Goal: Transaction & Acquisition: Obtain resource

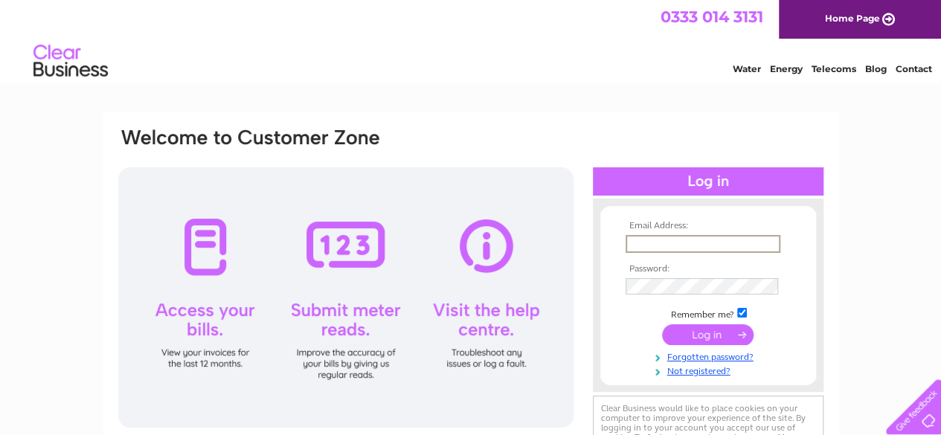
click at [695, 240] on input "text" at bounding box center [703, 244] width 155 height 18
paste input "junna@makiramen.com"
type input "junna@makiramen.com"
click at [743, 315] on input "checkbox" at bounding box center [742, 312] width 10 height 10
checkbox input "false"
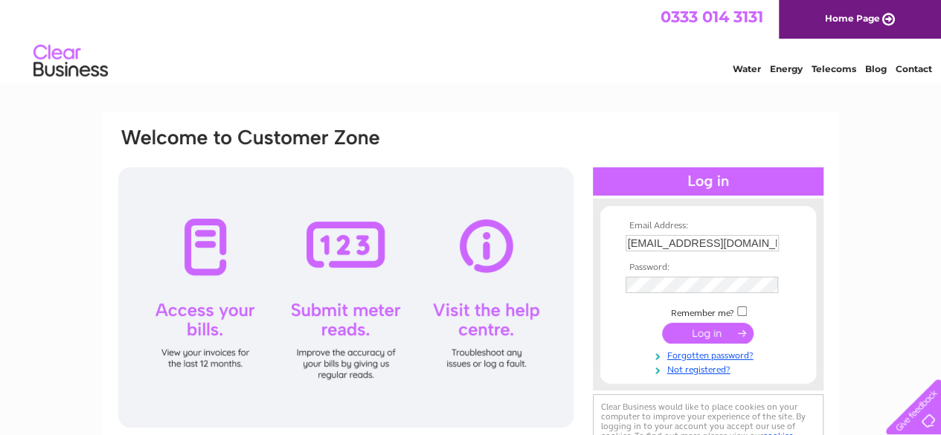
click at [737, 330] on input "submit" at bounding box center [708, 333] width 92 height 21
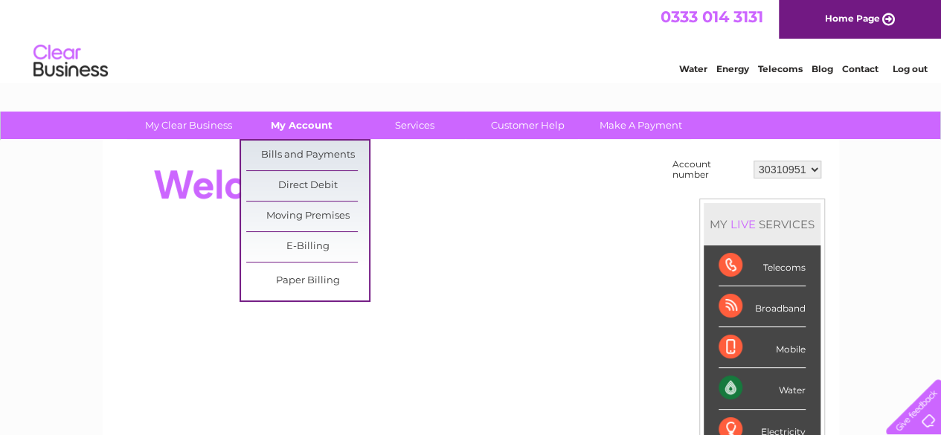
click at [315, 126] on link "My Account" at bounding box center [301, 126] width 123 height 28
click at [315, 154] on link "Bills and Payments" at bounding box center [307, 156] width 123 height 30
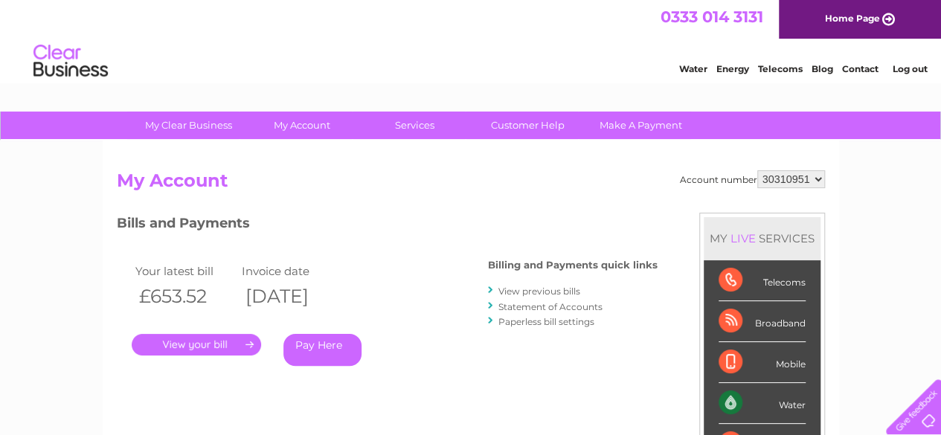
click at [207, 349] on link "." at bounding box center [196, 345] width 129 height 22
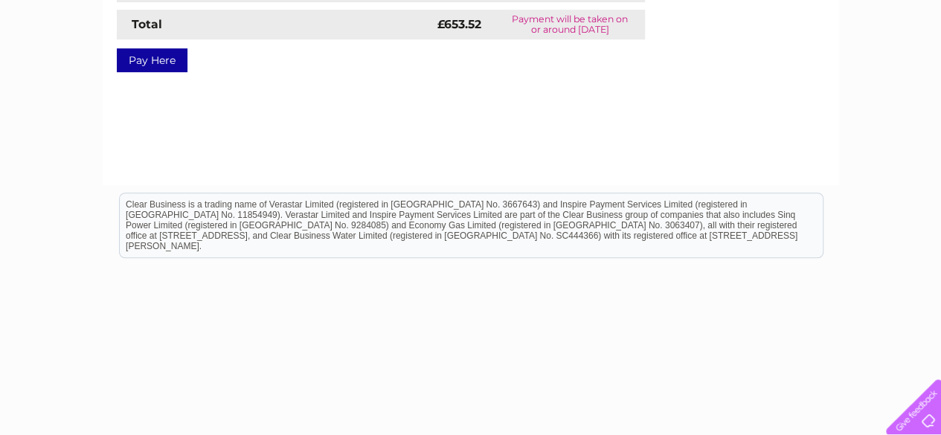
scroll to position [74, 0]
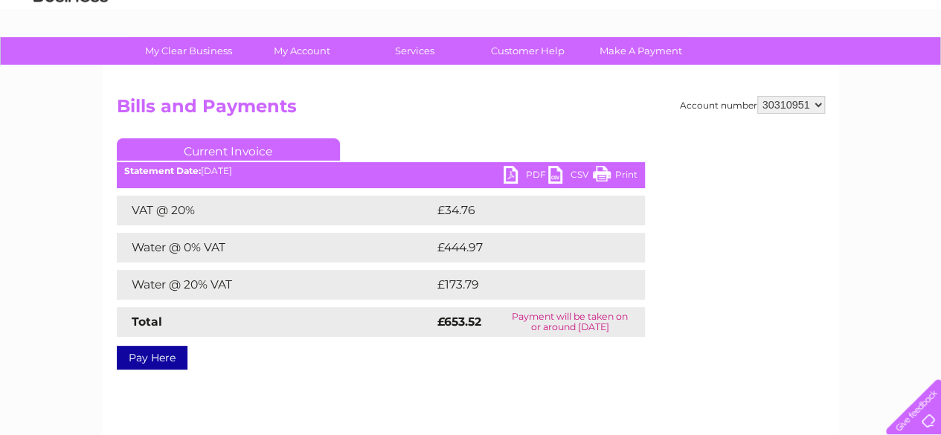
click at [513, 173] on link "PDF" at bounding box center [526, 177] width 45 height 22
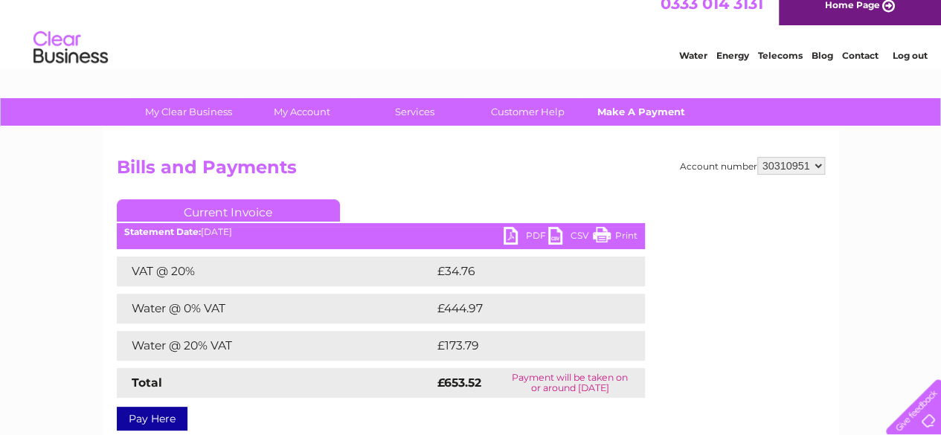
scroll to position [0, 0]
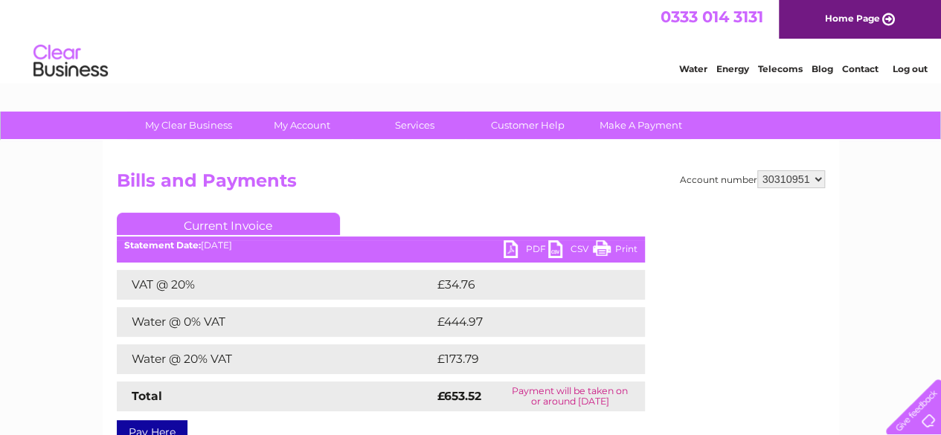
click at [917, 64] on link "Log out" at bounding box center [909, 68] width 35 height 11
